Goal: Task Accomplishment & Management: Complete application form

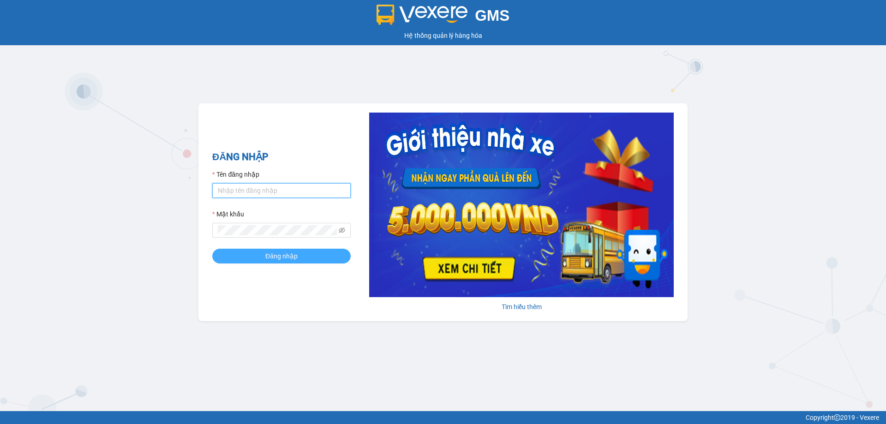
type input "[PERSON_NAME].36"
click at [258, 251] on button "Đăng nhập" at bounding box center [281, 256] width 138 height 15
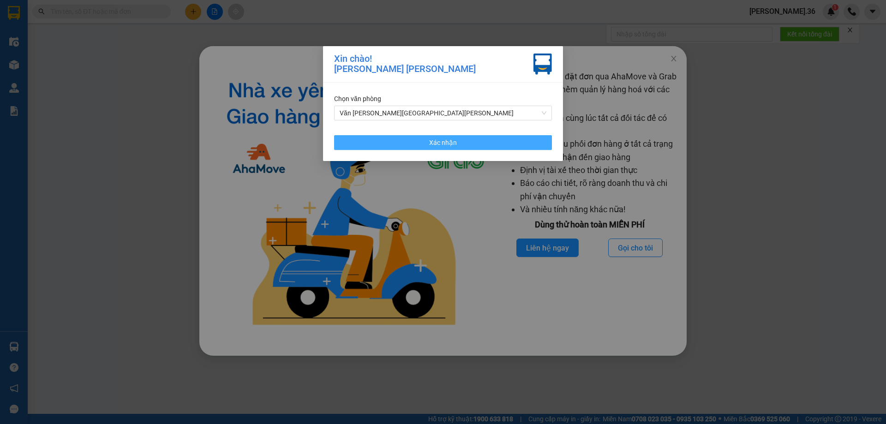
click at [411, 137] on button "Xác nhận" at bounding box center [443, 142] width 218 height 15
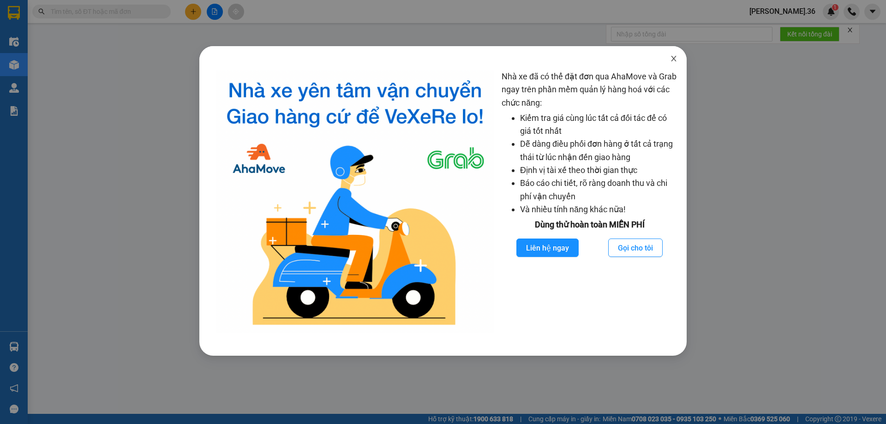
click at [673, 54] on span "Close" at bounding box center [673, 59] width 26 height 26
click at [674, 54] on span "Close" at bounding box center [673, 59] width 26 height 26
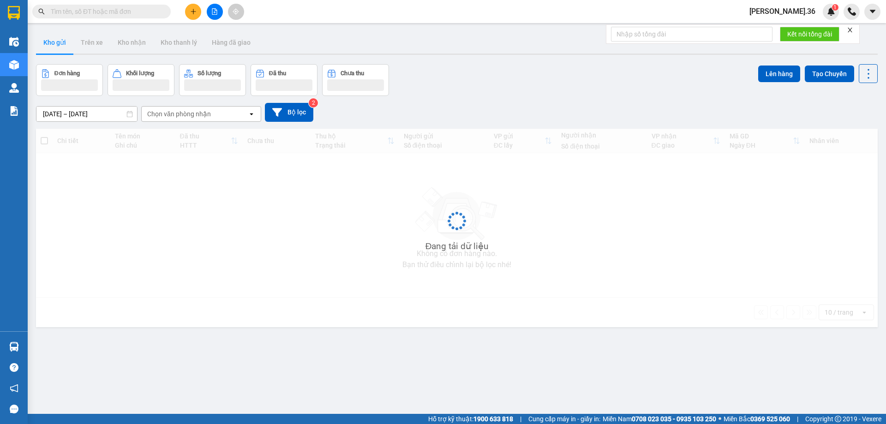
click at [489, 176] on icon "close" at bounding box center [488, 176] width 1 height 1
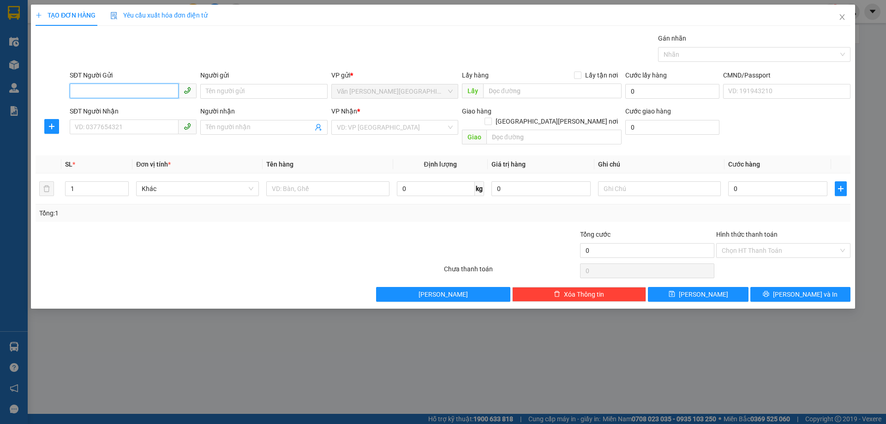
click at [131, 91] on input "SĐT Người Gửi" at bounding box center [124, 90] width 109 height 15
type input "0976869789"
click at [243, 95] on input "Người gửi" at bounding box center [263, 91] width 127 height 15
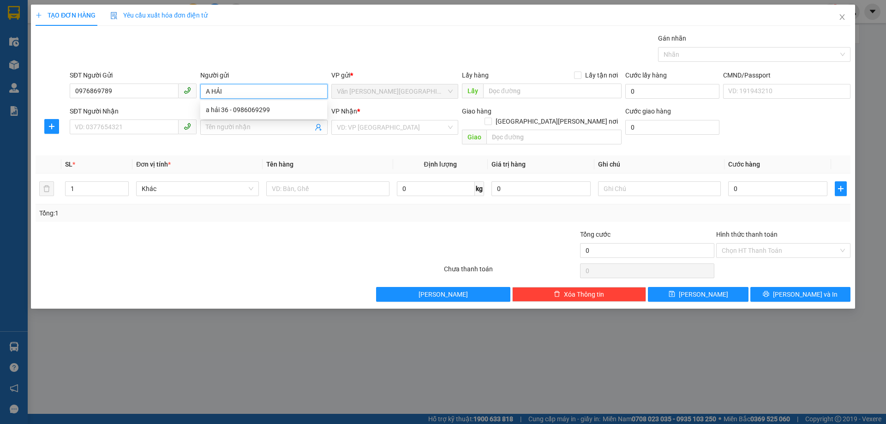
type input "A HẢI"
click at [84, 119] on div "SĐT Người Nhận" at bounding box center [133, 113] width 127 height 14
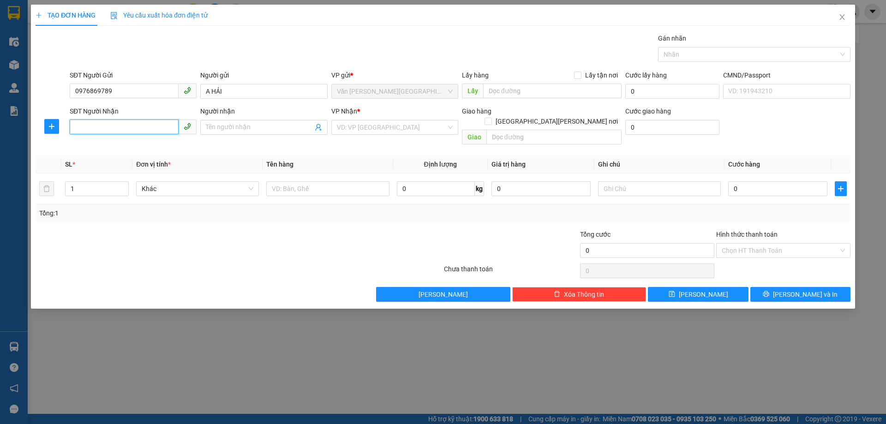
click at [86, 121] on input "SĐT Người Nhận" at bounding box center [124, 126] width 109 height 15
type input "0932371991"
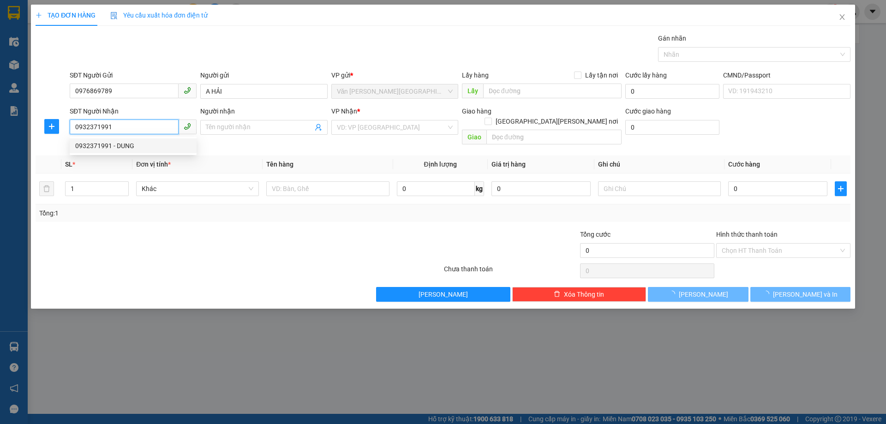
click at [123, 143] on div "0932371991 - DUNG" at bounding box center [133, 146] width 116 height 10
type input "DUNG"
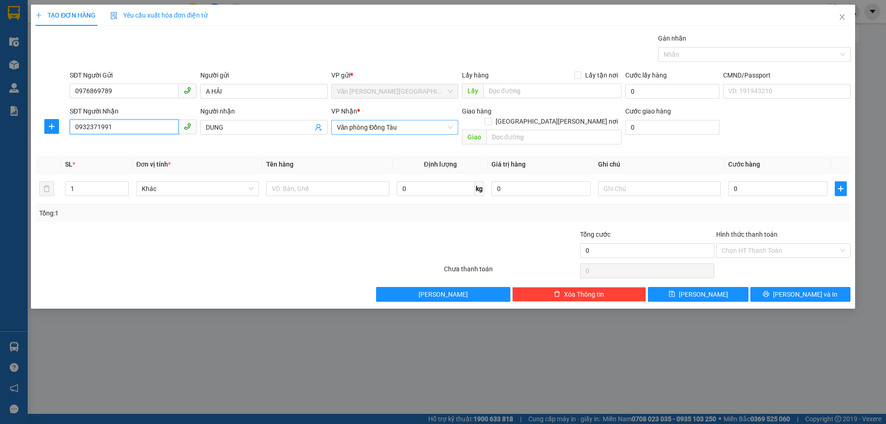
click at [429, 128] on span "Văn phòng Đồng Tàu" at bounding box center [395, 127] width 116 height 14
type input "0932371991"
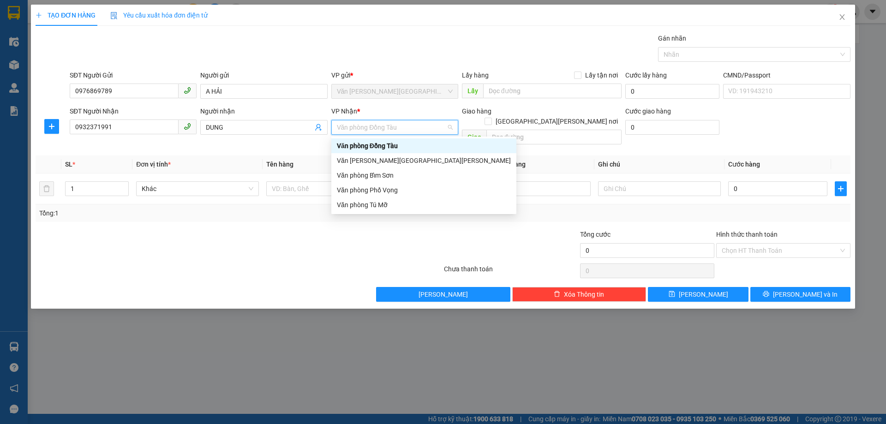
click at [429, 128] on span "Văn phòng Đồng Tàu" at bounding box center [395, 127] width 116 height 14
click at [375, 202] on div "Văn phòng Tú Mỡ" at bounding box center [424, 205] width 174 height 10
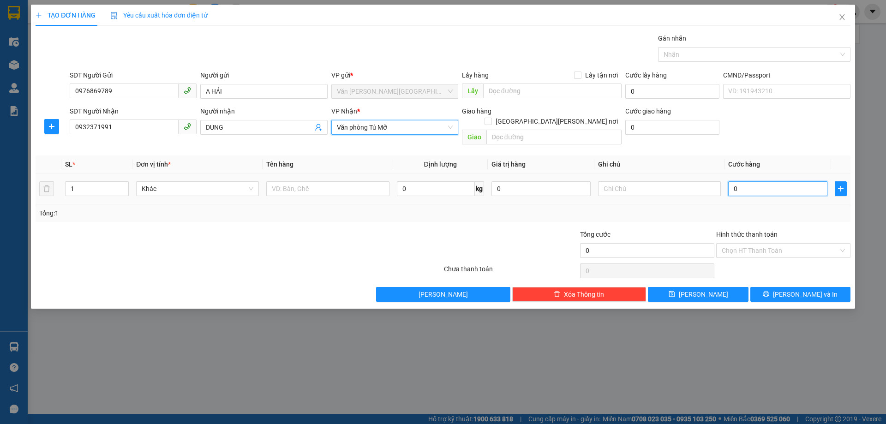
click at [770, 184] on input "0" at bounding box center [777, 188] width 99 height 15
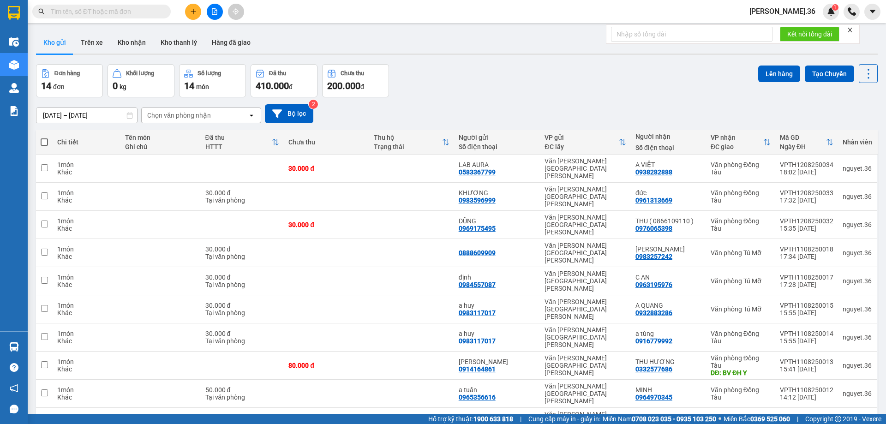
click at [65, 14] on input "text" at bounding box center [105, 11] width 109 height 10
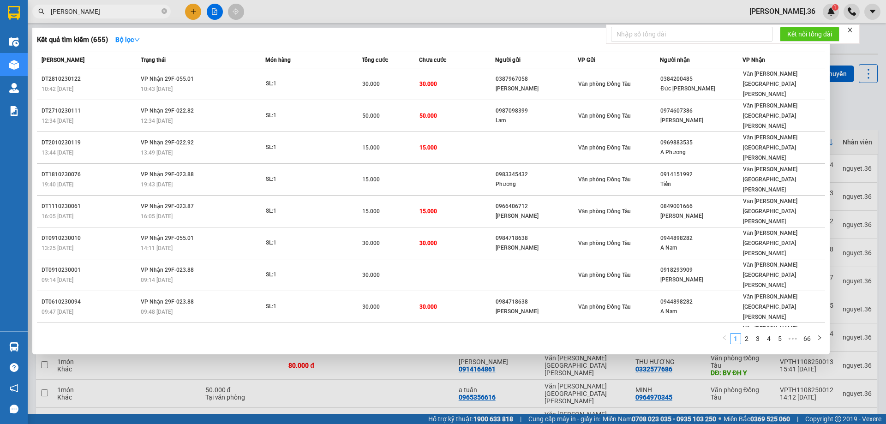
click at [87, 12] on input "PHƯƠNG VĨ" at bounding box center [105, 11] width 109 height 10
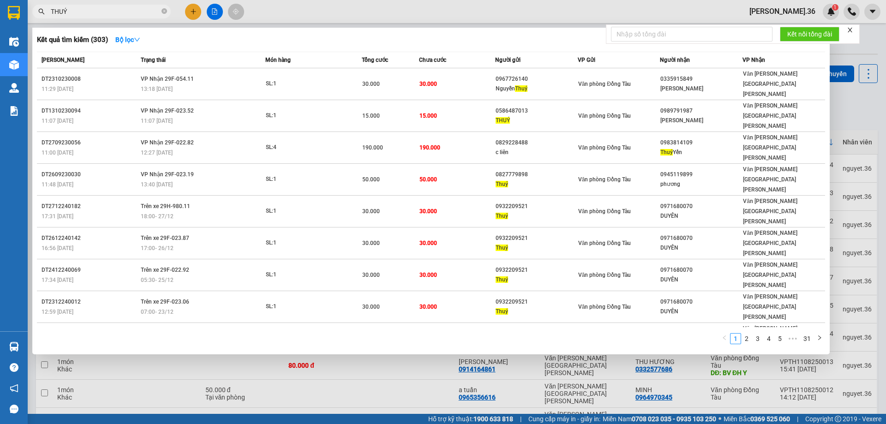
click at [96, 16] on input "THUÝ" at bounding box center [105, 11] width 109 height 10
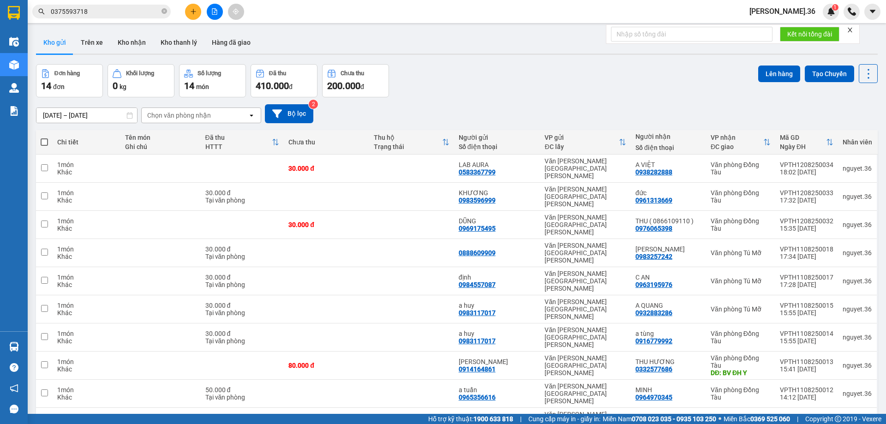
type input "0375593718"
